Goal: Transaction & Acquisition: Obtain resource

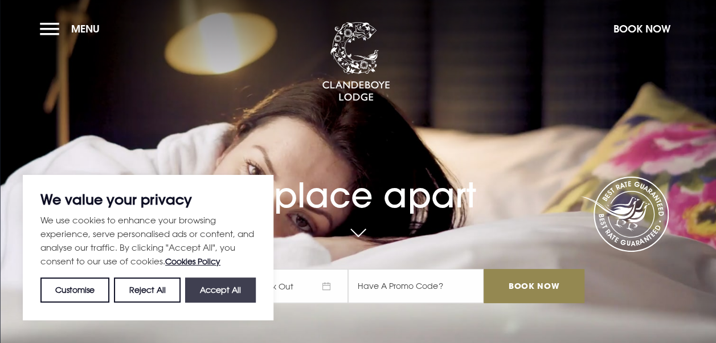
click at [215, 293] on button "Accept All" at bounding box center [220, 289] width 71 height 25
checkbox input "true"
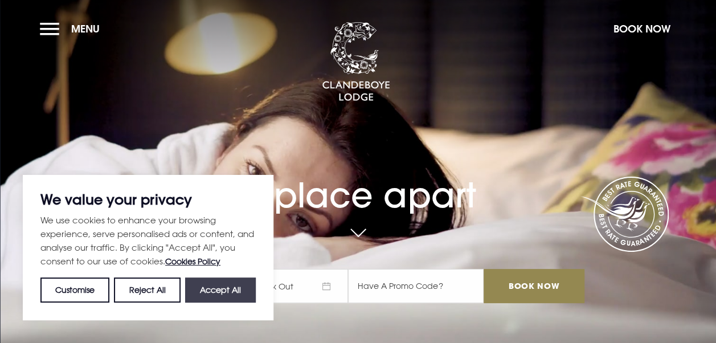
checkbox input "true"
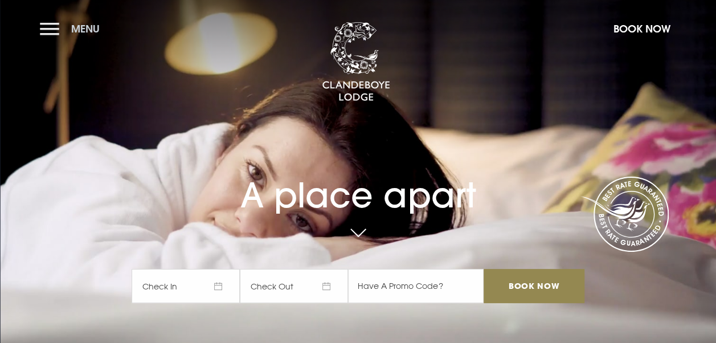
click at [54, 33] on button "Menu" at bounding box center [73, 29] width 66 height 24
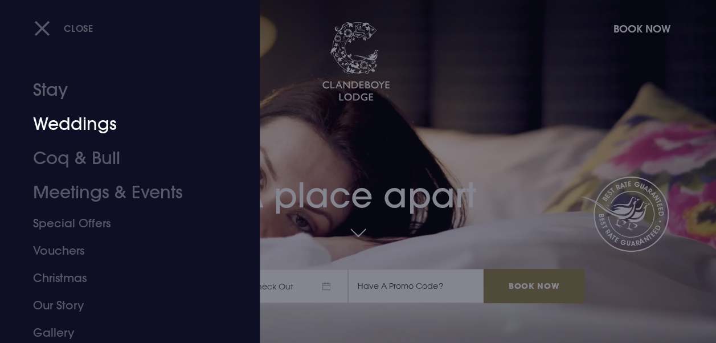
click at [80, 125] on link "Weddings" at bounding box center [122, 124] width 178 height 34
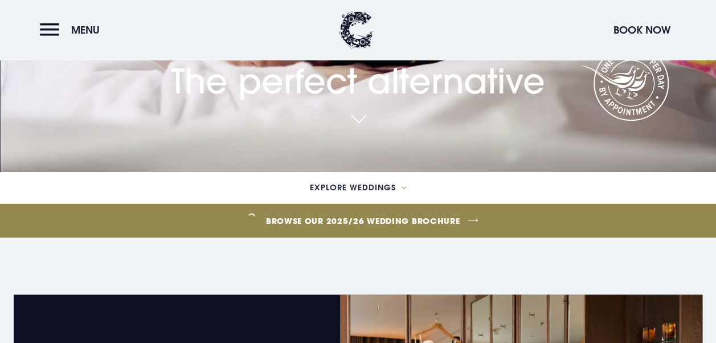
scroll to position [285, 0]
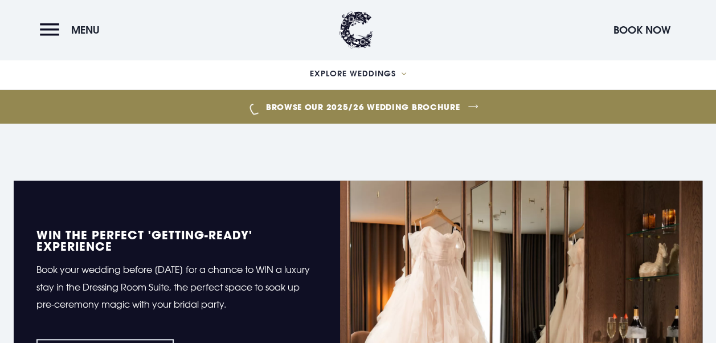
click at [457, 104] on link "Browse our 2025/26 wedding brochure" at bounding box center [363, 106] width 1627 height 43
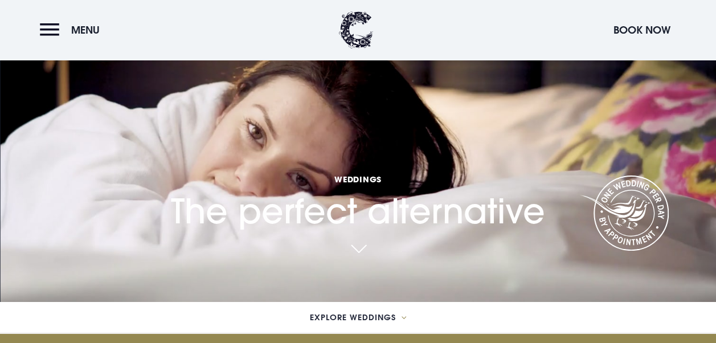
scroll to position [0, 0]
